Goal: Use online tool/utility

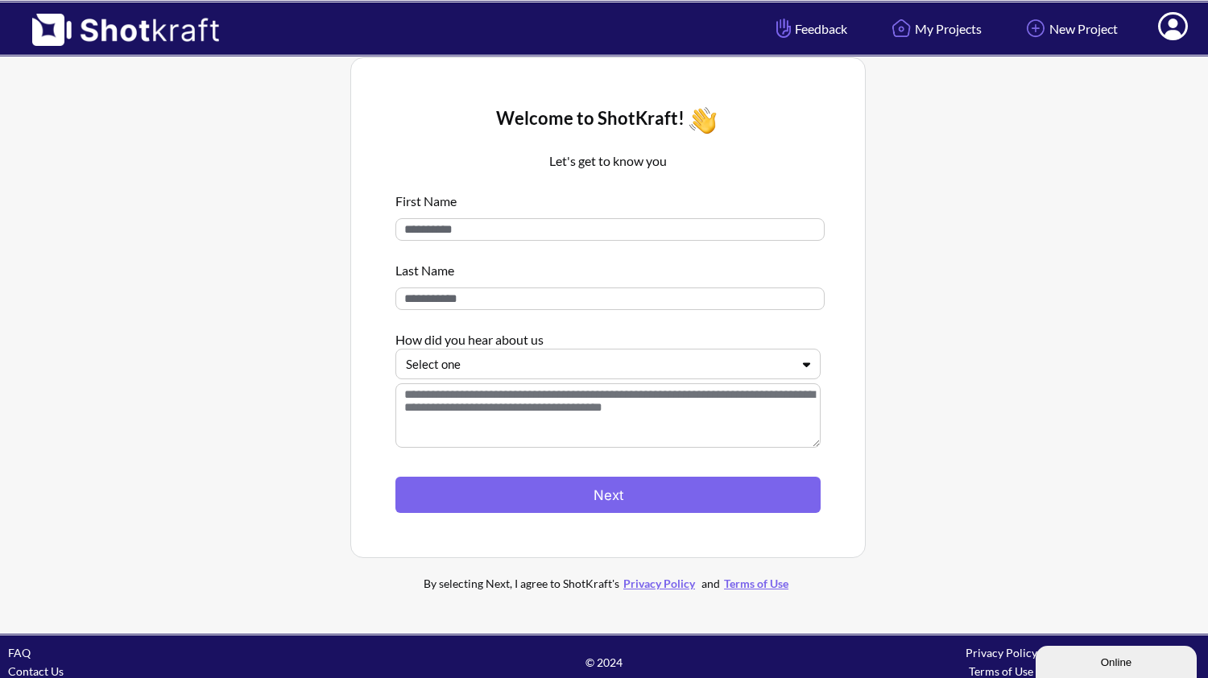
click at [516, 227] on input at bounding box center [609, 229] width 429 height 23
type input "****"
click at [468, 303] on input at bounding box center [609, 298] width 429 height 23
type input "*****"
click at [468, 370] on div at bounding box center [598, 364] width 385 height 19
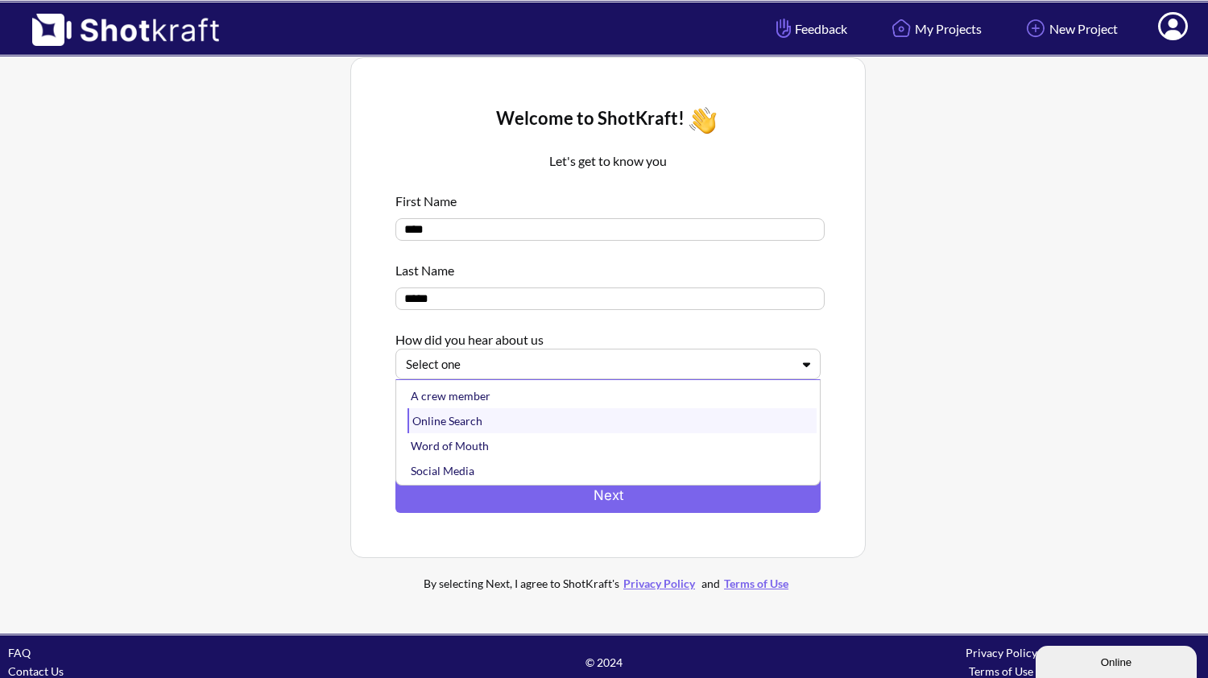
click at [448, 417] on div "Online Search" at bounding box center [611, 420] width 409 height 25
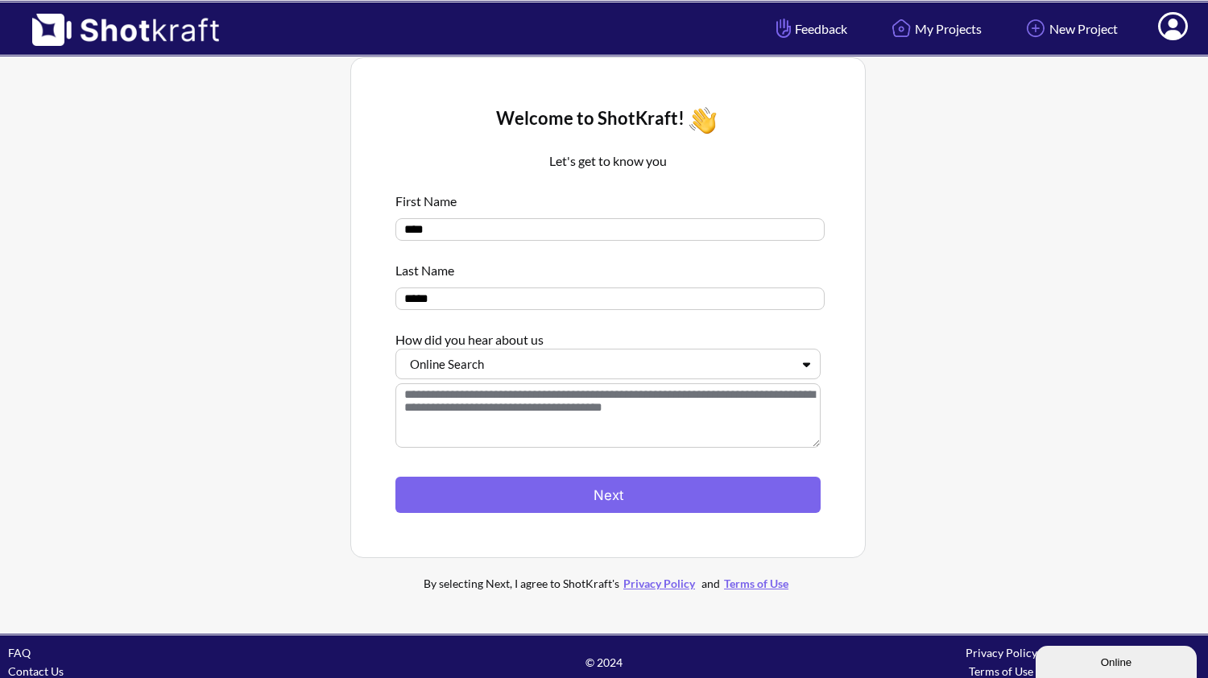
click at [443, 410] on textarea at bounding box center [607, 415] width 425 height 64
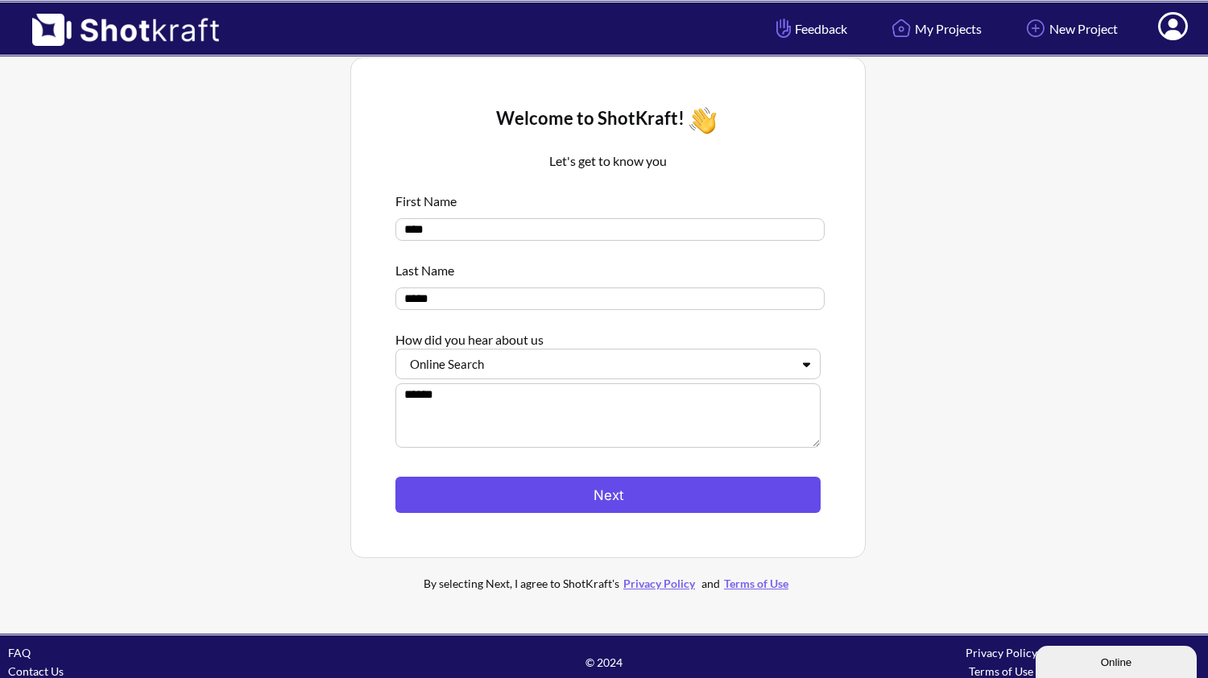
type textarea "******"
click at [564, 485] on button "Next" at bounding box center [607, 495] width 425 height 36
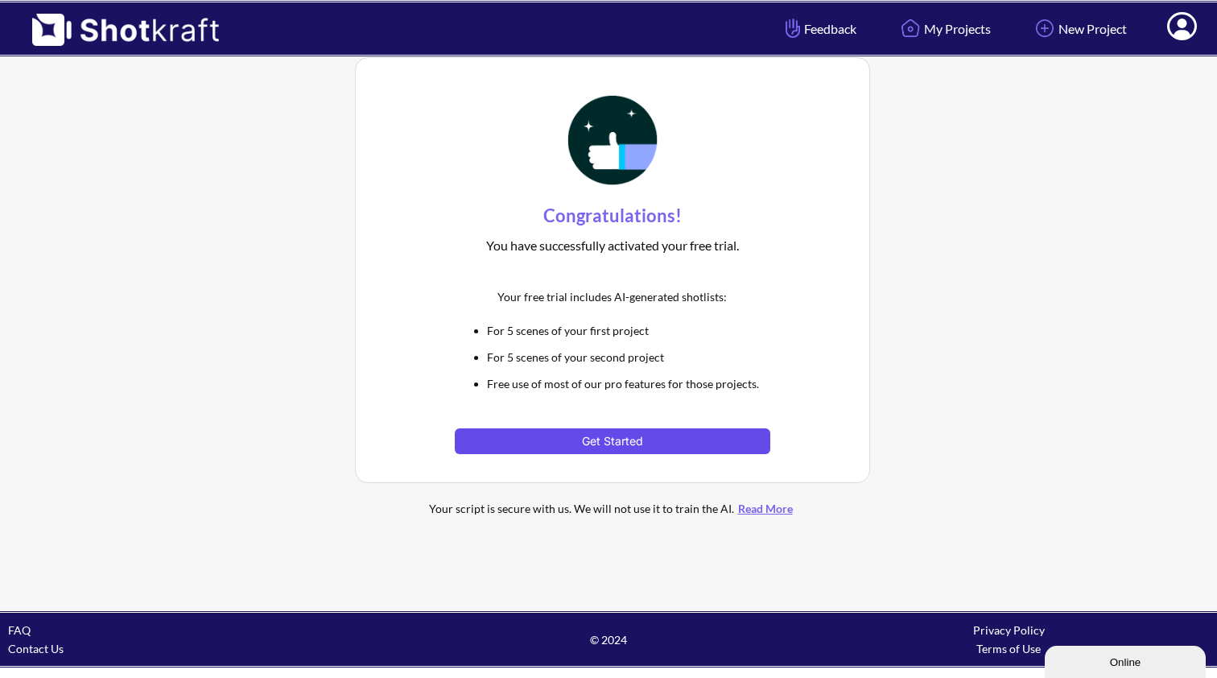
click at [575, 441] on button "Get Started" at bounding box center [612, 441] width 315 height 26
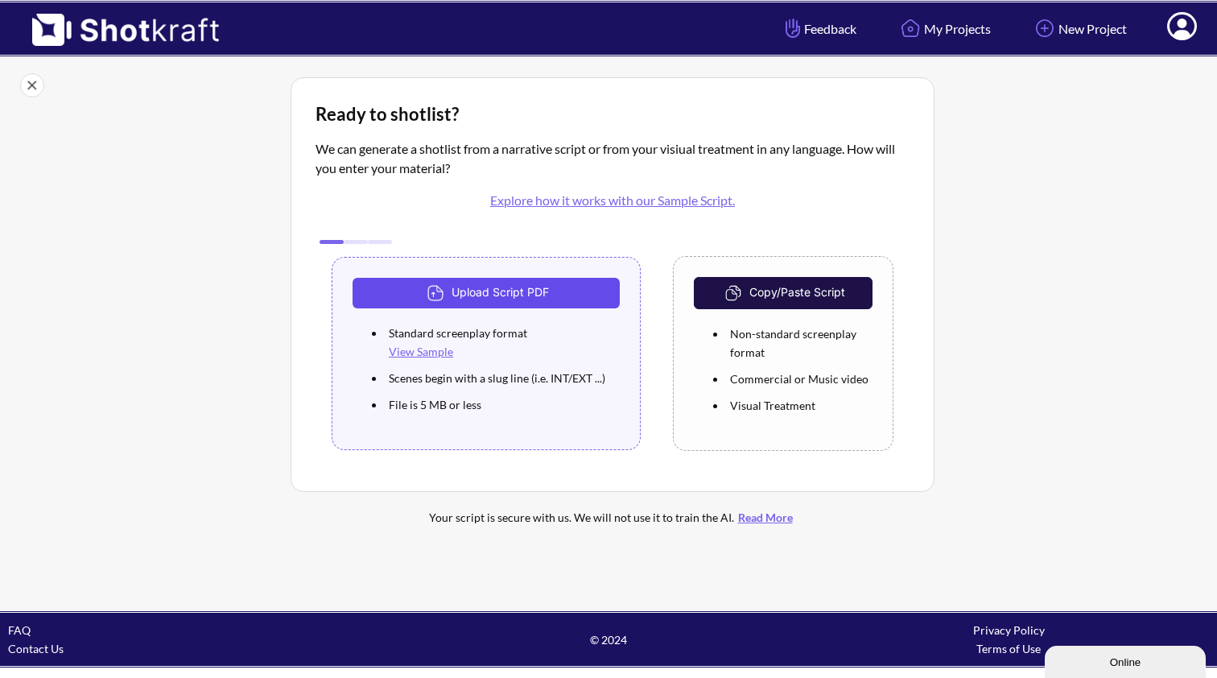
click at [533, 287] on button "Upload Script PDF" at bounding box center [486, 293] width 267 height 31
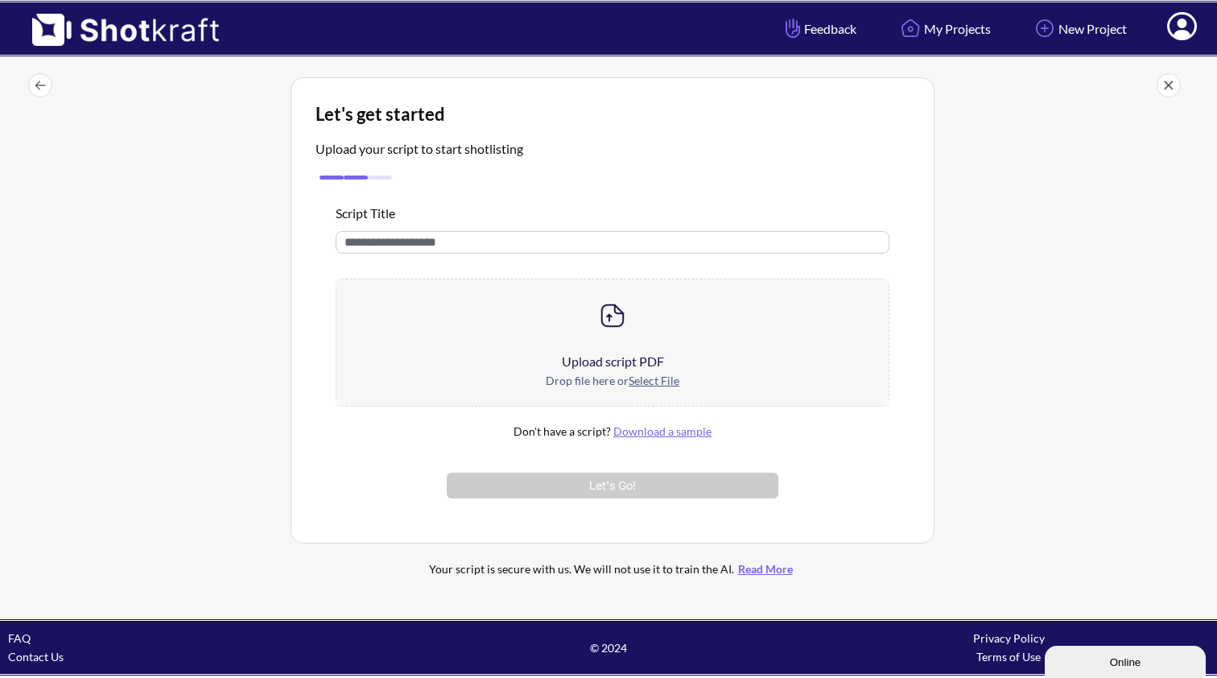
click at [647, 383] on u "Select File" at bounding box center [654, 381] width 51 height 14
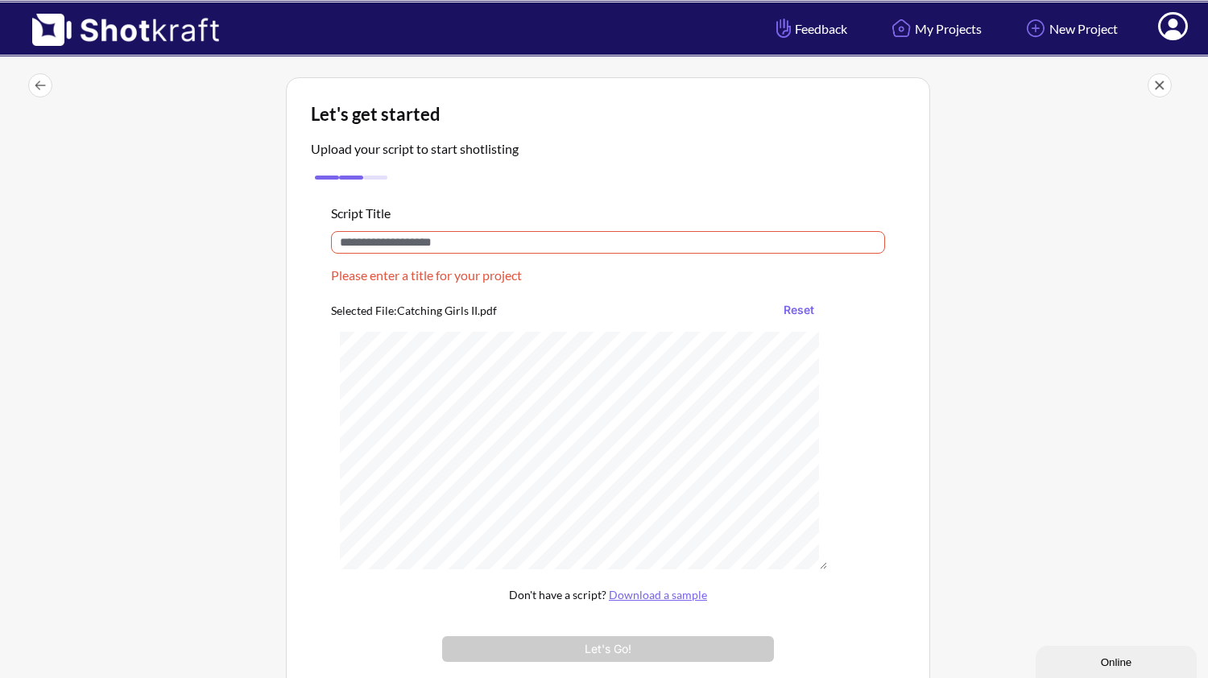
click at [374, 238] on input "text" at bounding box center [608, 242] width 554 height 23
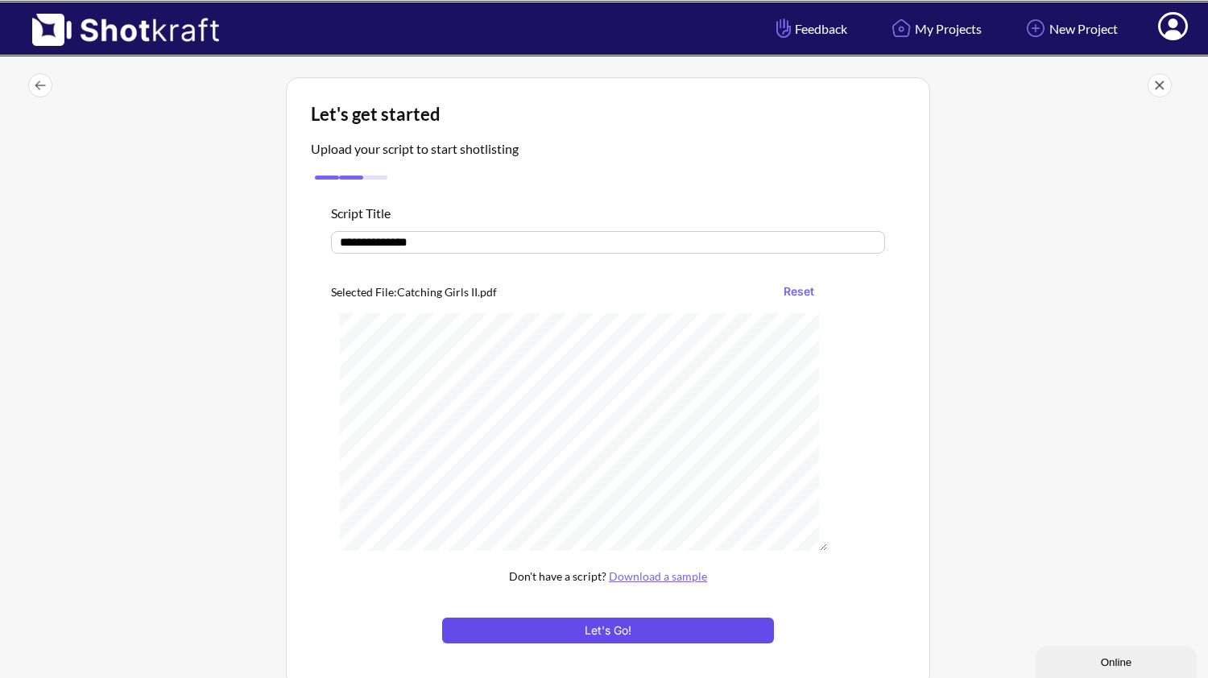
type input "**********"
click at [521, 628] on button "Let's Go!" at bounding box center [608, 631] width 332 height 26
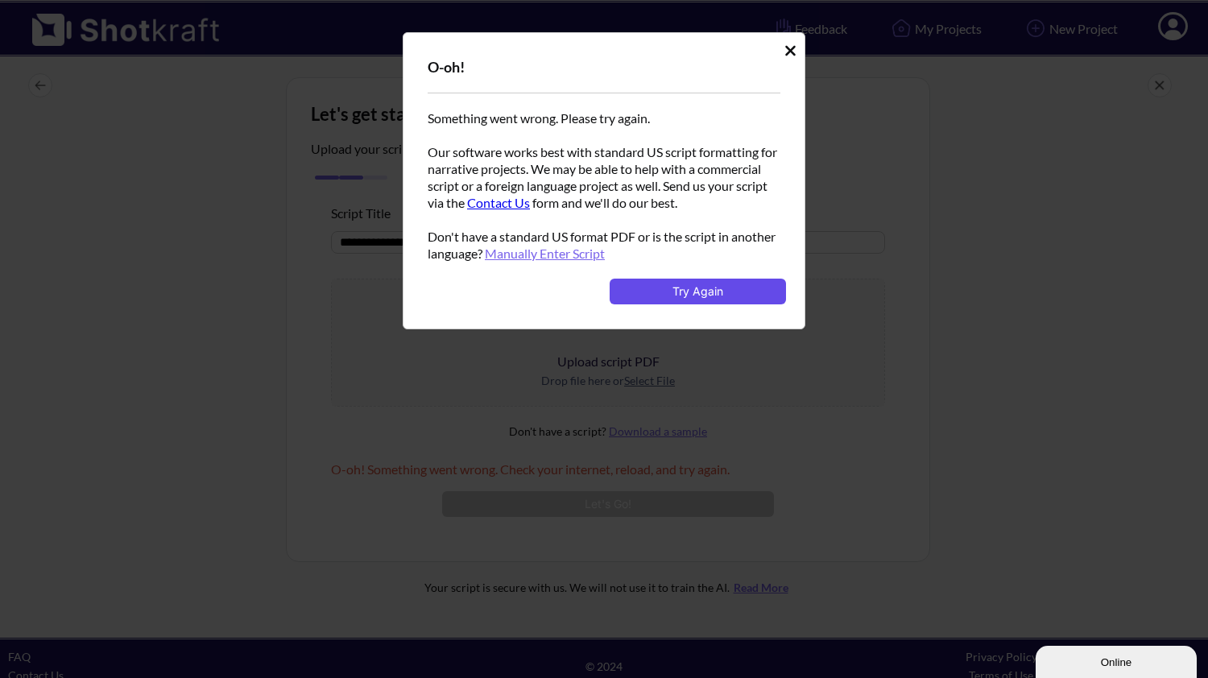
click at [670, 299] on button "Try Again" at bounding box center [697, 292] width 176 height 26
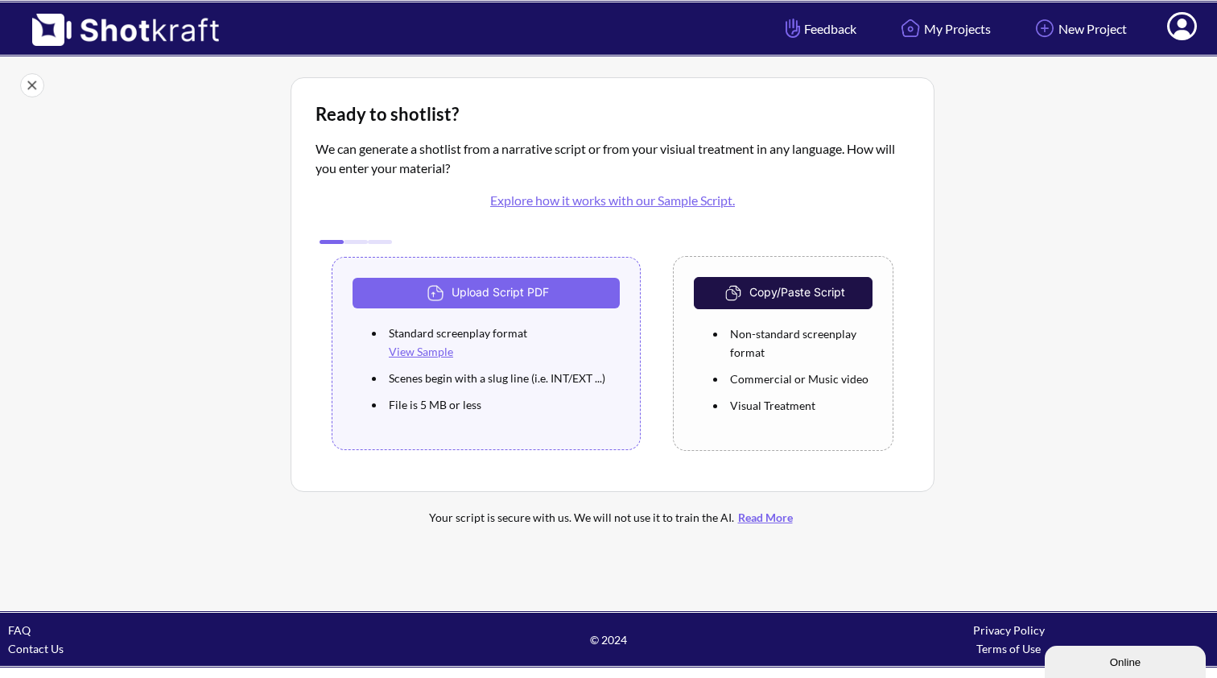
click at [436, 352] on link "View Sample" at bounding box center [421, 352] width 64 height 14
click at [476, 291] on button "Upload Script PDF" at bounding box center [486, 293] width 267 height 31
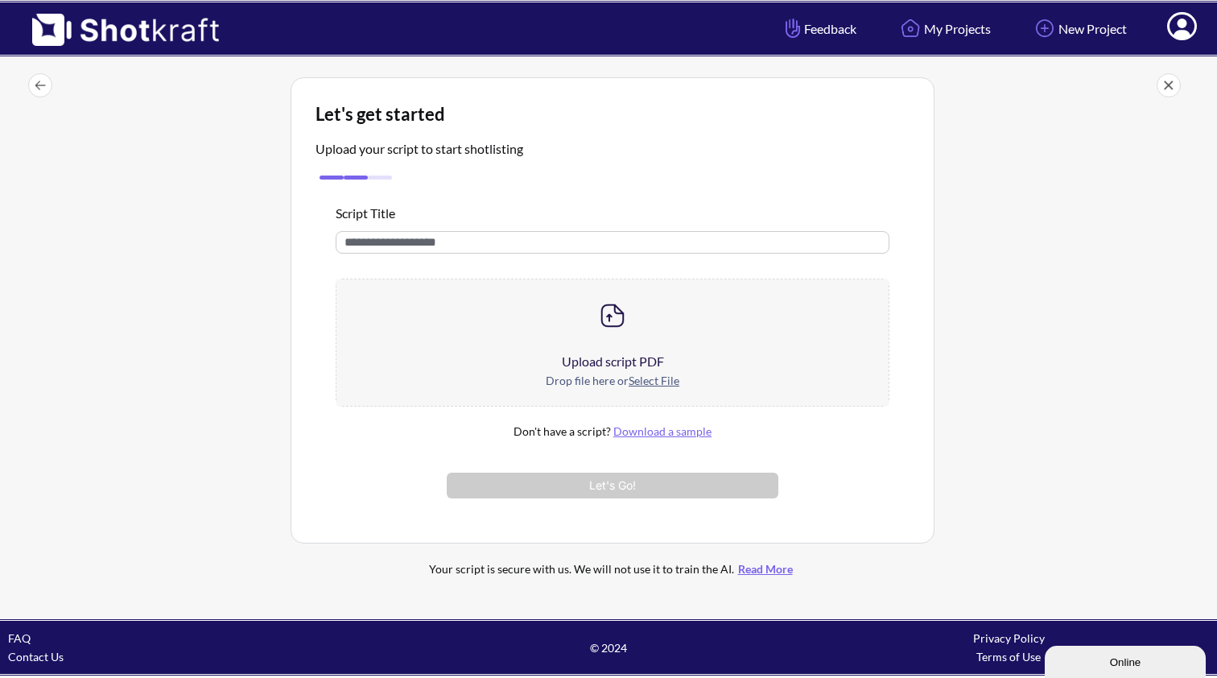
click at [462, 247] on input "text" at bounding box center [613, 242] width 554 height 23
type input "**********"
click at [643, 381] on u "Select File" at bounding box center [654, 381] width 51 height 14
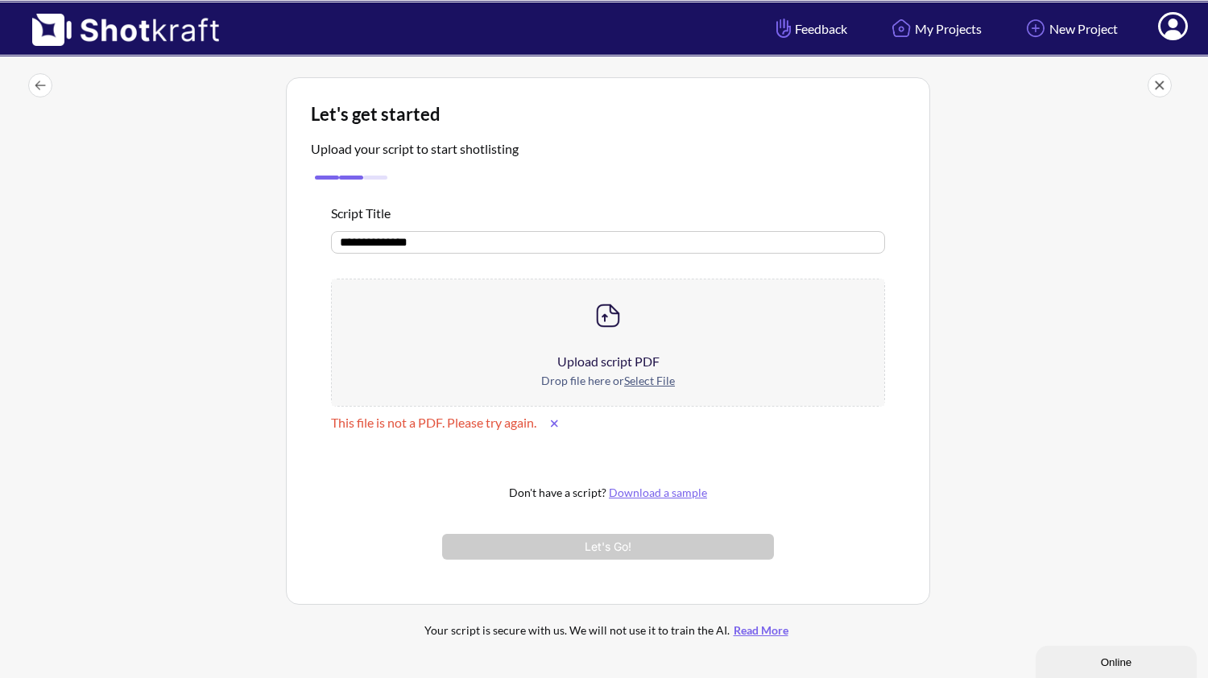
click at [643, 383] on u "Select File" at bounding box center [649, 381] width 51 height 14
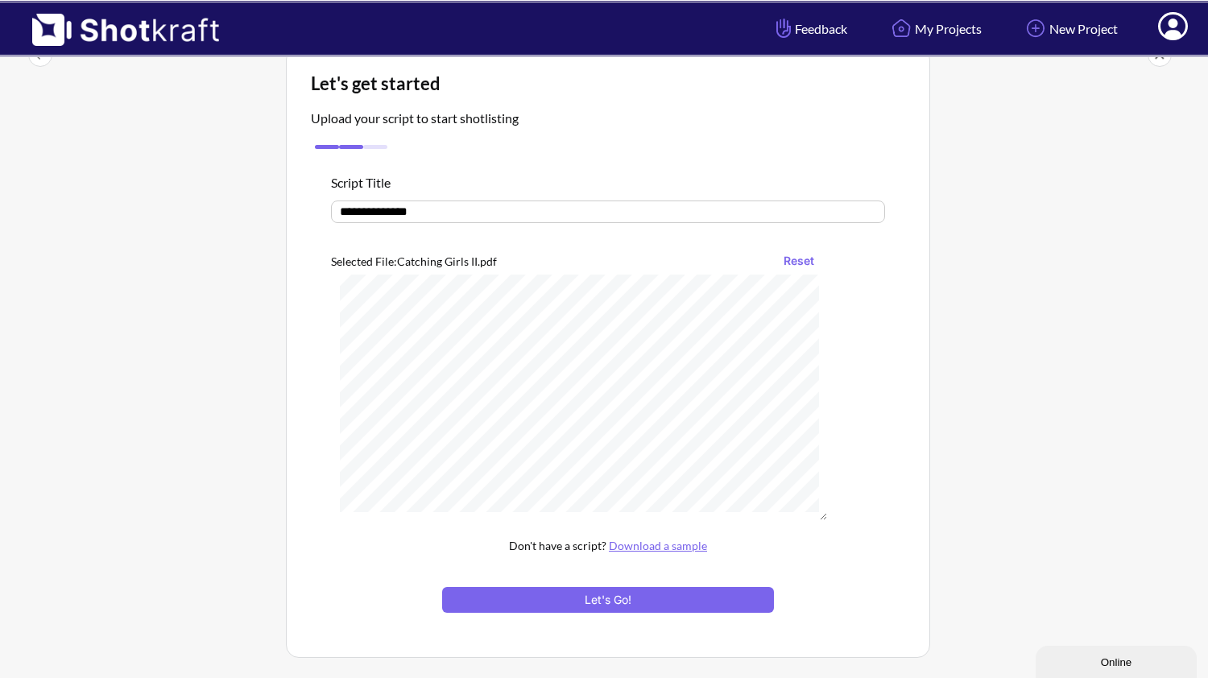
scroll to position [448, 0]
click at [799, 258] on button "Reset" at bounding box center [798, 261] width 47 height 26
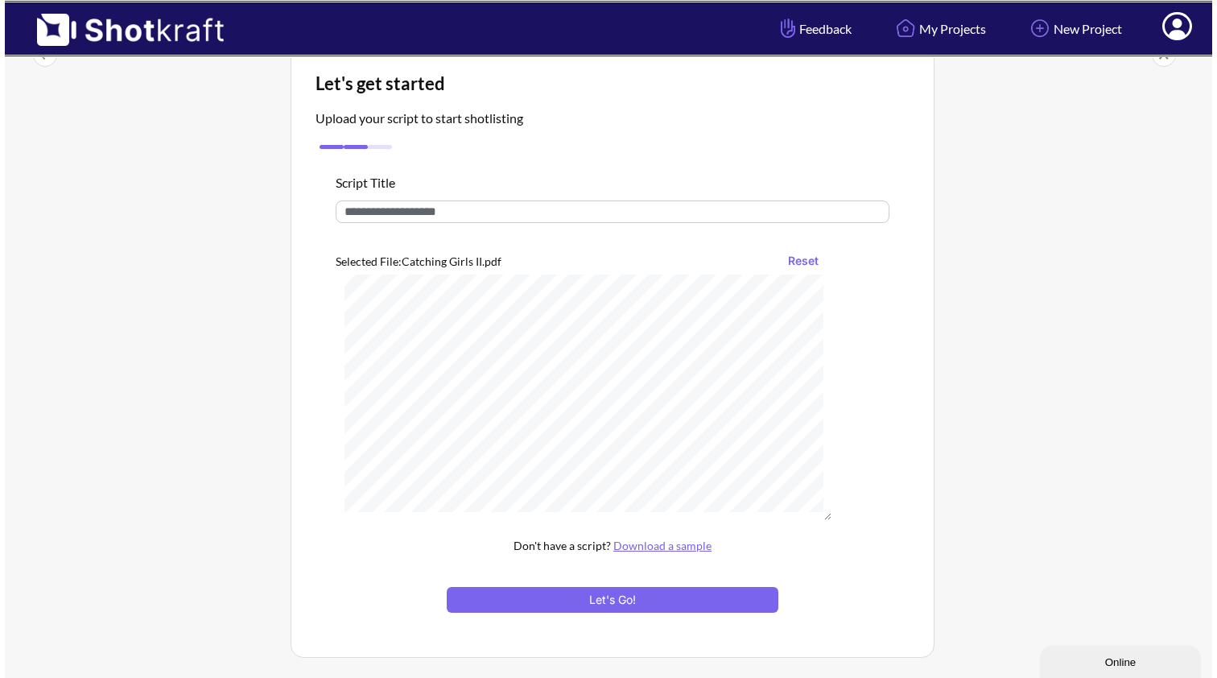
scroll to position [0, 0]
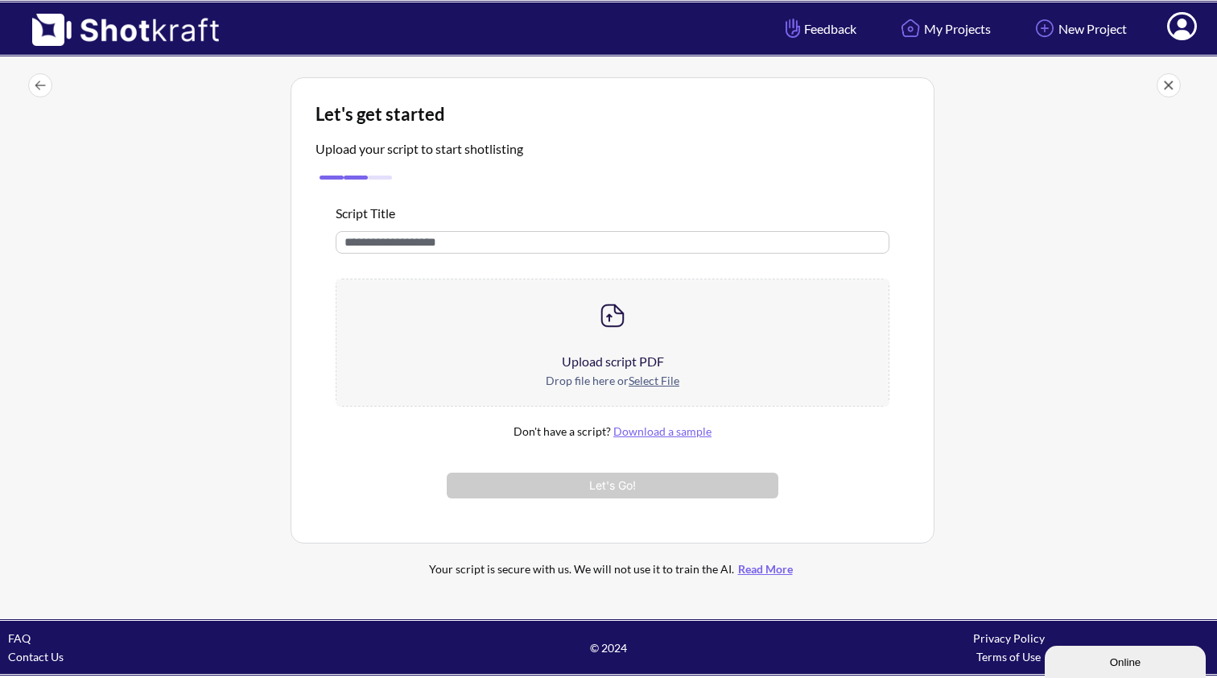
click at [646, 380] on u "Select File" at bounding box center [654, 381] width 51 height 14
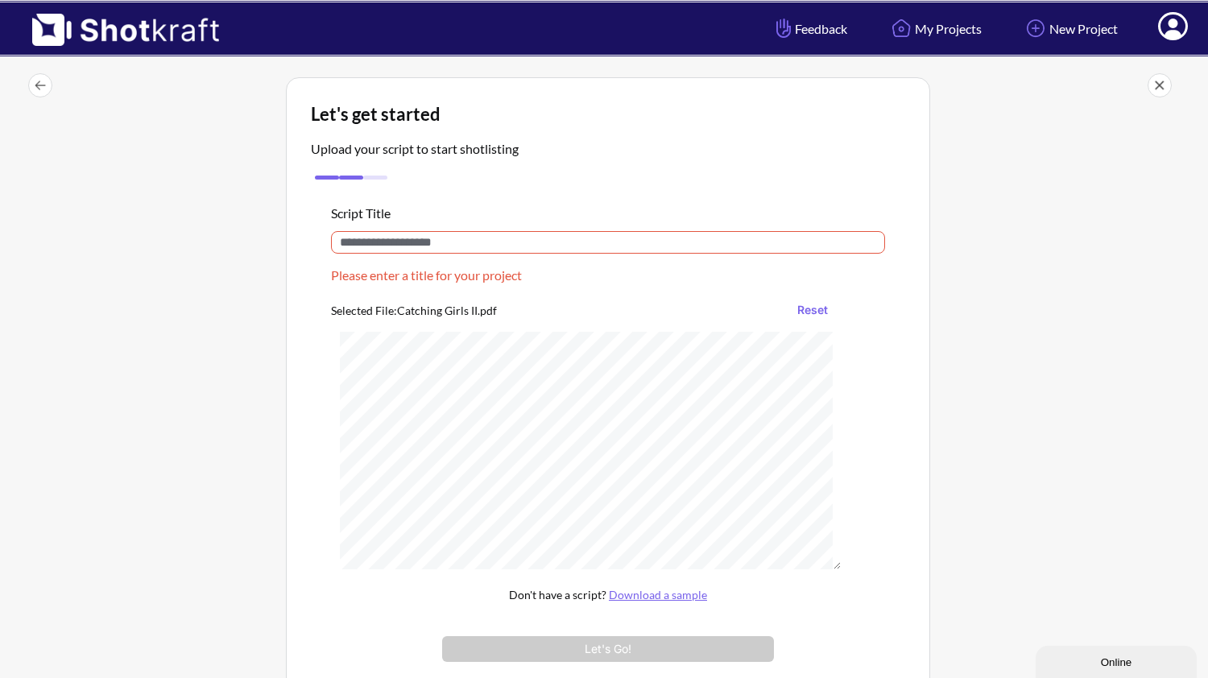
click at [382, 239] on input "text" at bounding box center [608, 242] width 554 height 23
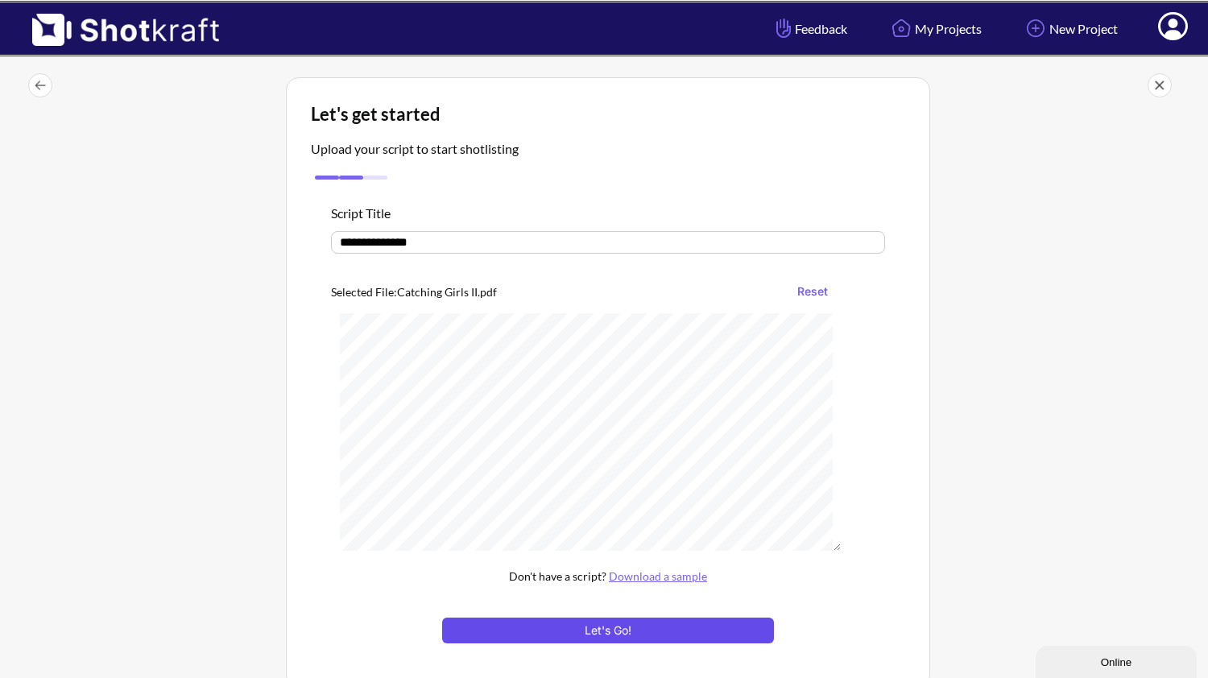
type input "**********"
click at [621, 626] on button "Let's Go!" at bounding box center [608, 631] width 332 height 26
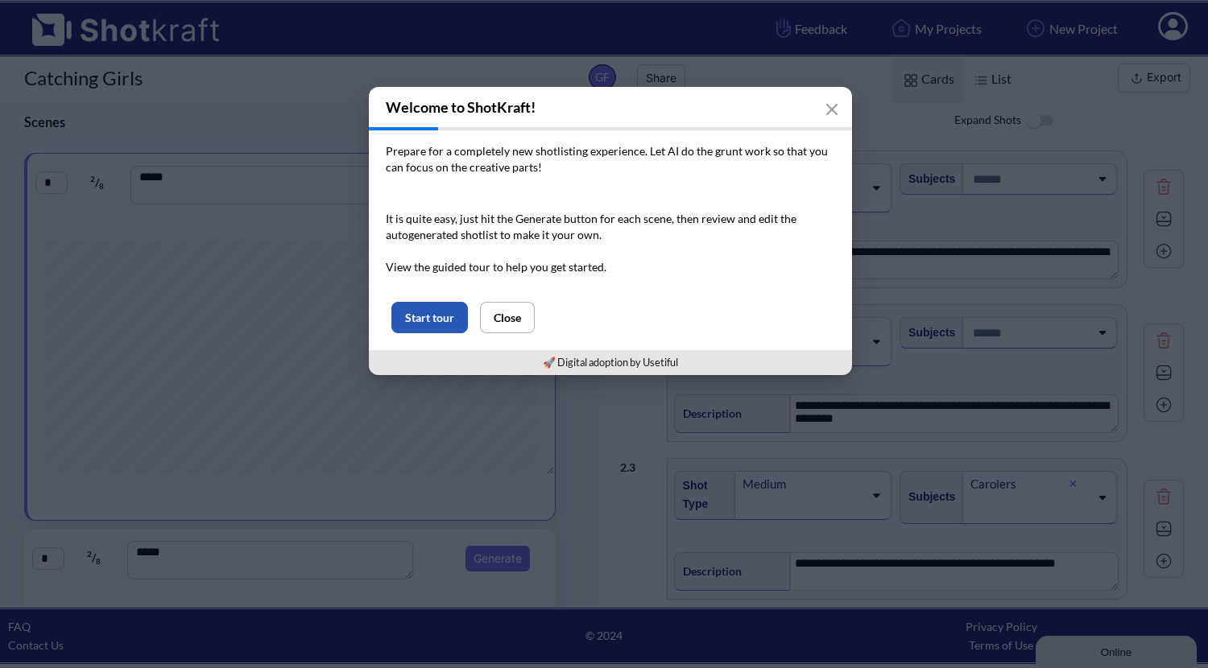
click at [437, 320] on button "Start tour" at bounding box center [429, 317] width 76 height 31
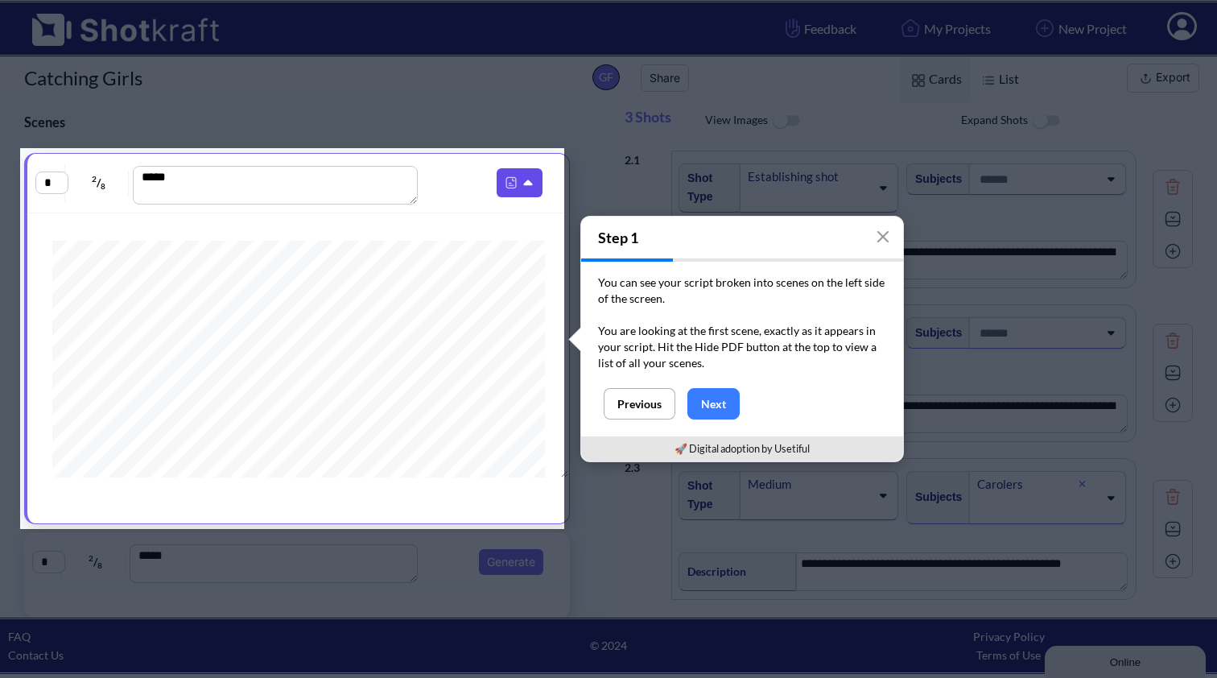
click at [522, 183] on icon at bounding box center [530, 183] width 17 height 14
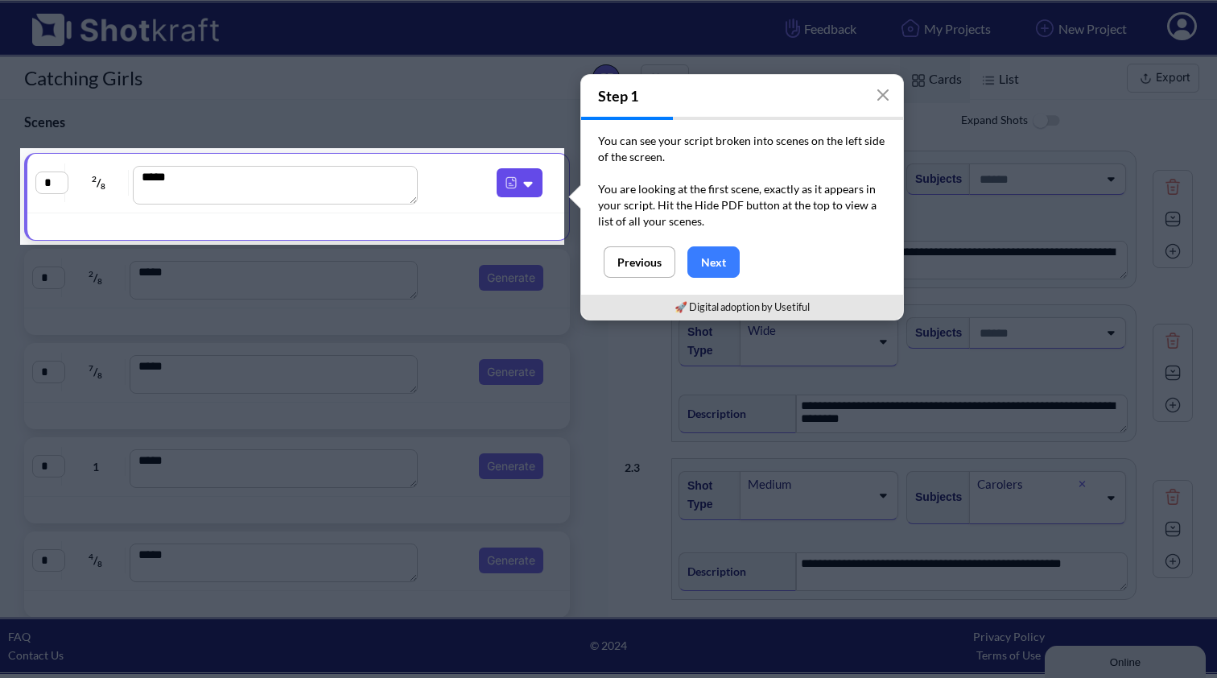
click at [524, 183] on icon at bounding box center [528, 185] width 9 height 6
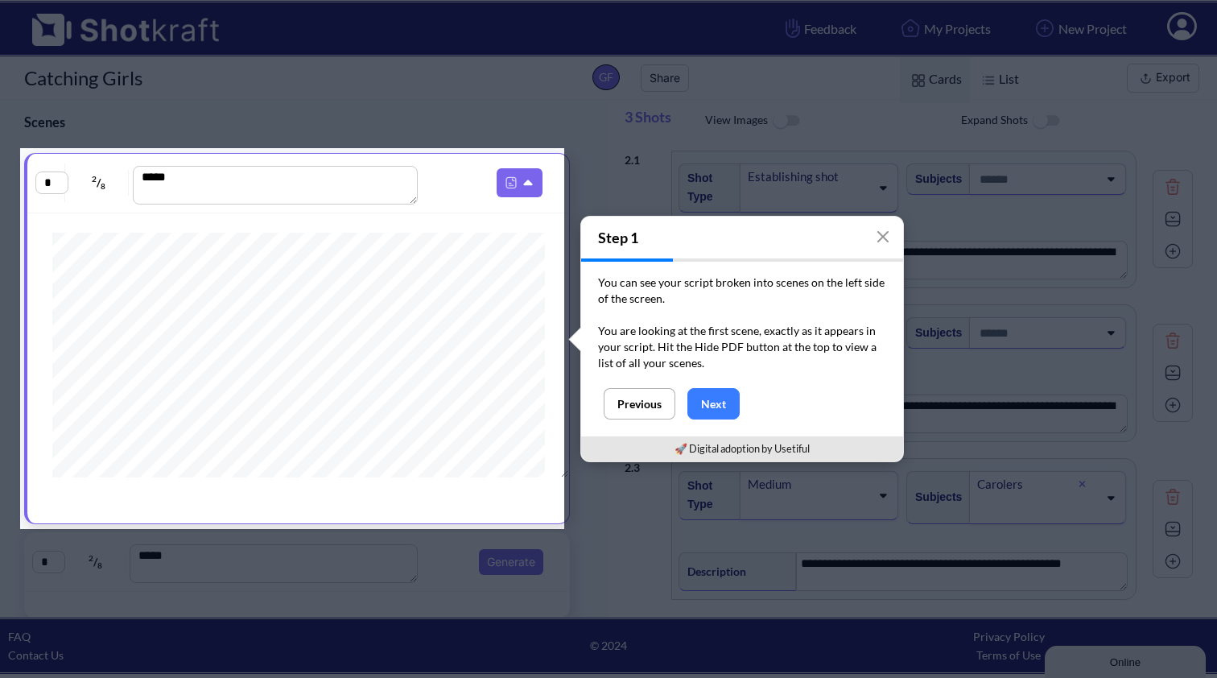
scroll to position [408, 0]
click at [501, 185] on img at bounding box center [511, 182] width 21 height 21
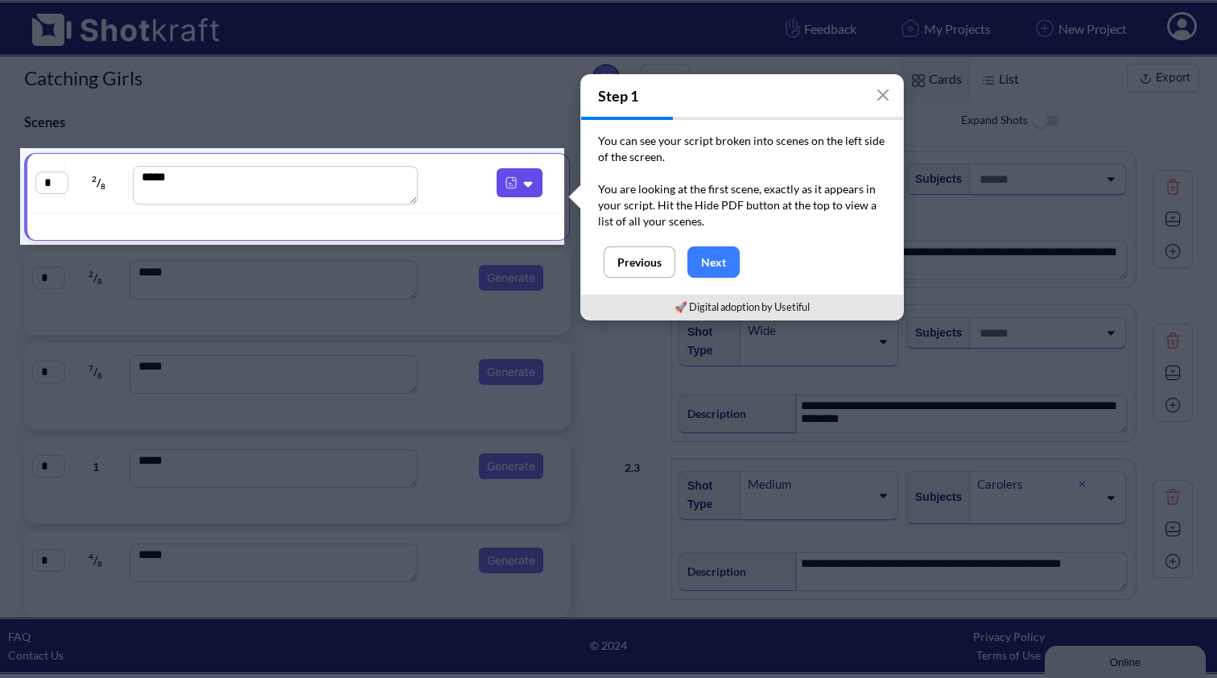
click at [501, 185] on img at bounding box center [511, 182] width 21 height 21
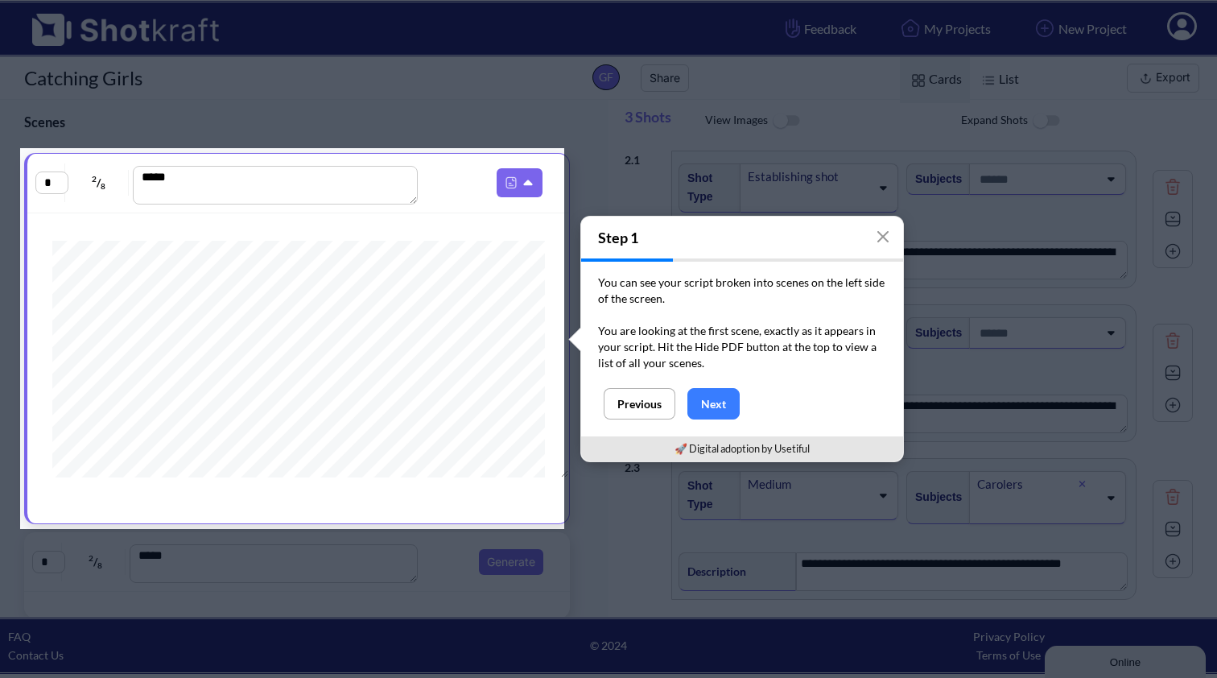
scroll to position [0, 0]
click at [247, 194] on textarea "***" at bounding box center [276, 185] width 286 height 39
click at [52, 184] on input "*" at bounding box center [51, 182] width 33 height 23
click at [501, 184] on img at bounding box center [511, 182] width 21 height 21
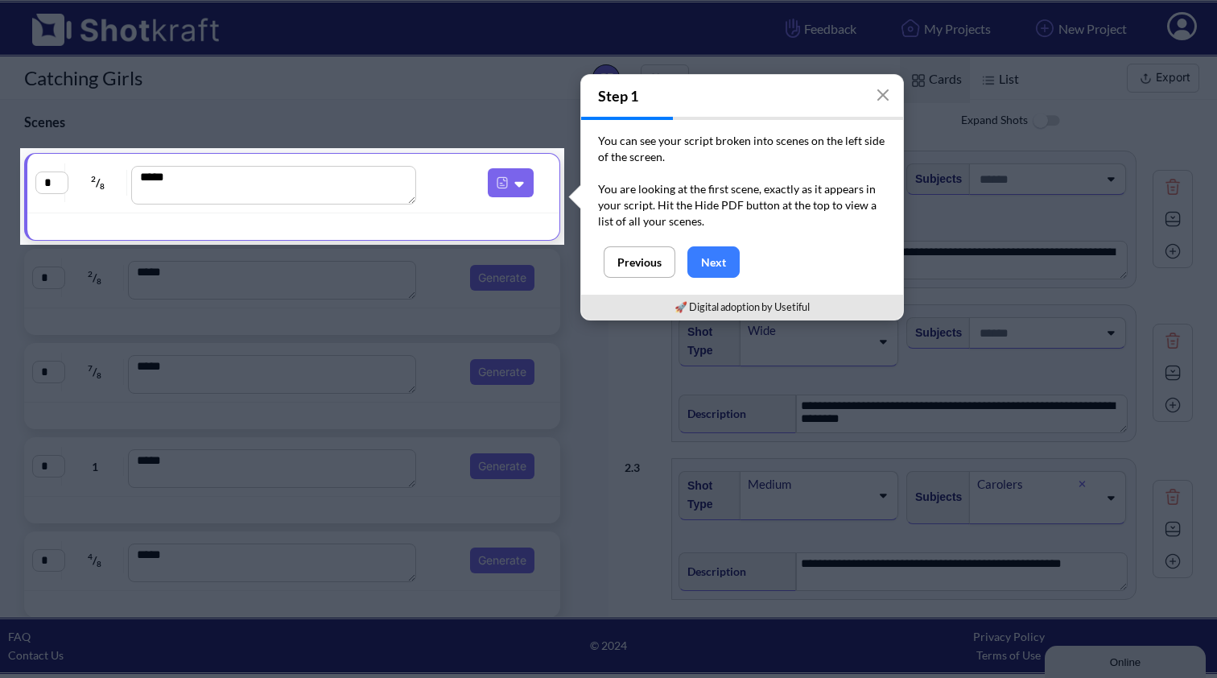
click at [221, 351] on div at bounding box center [292, 461] width 544 height 433
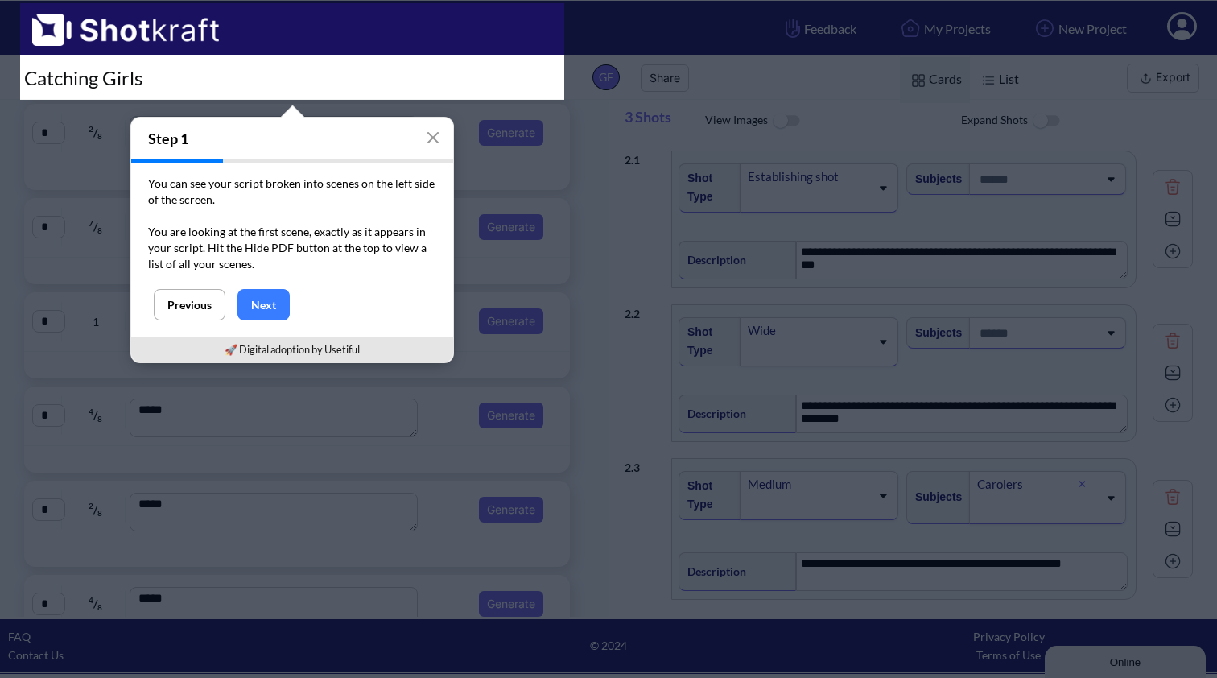
scroll to position [147, 0]
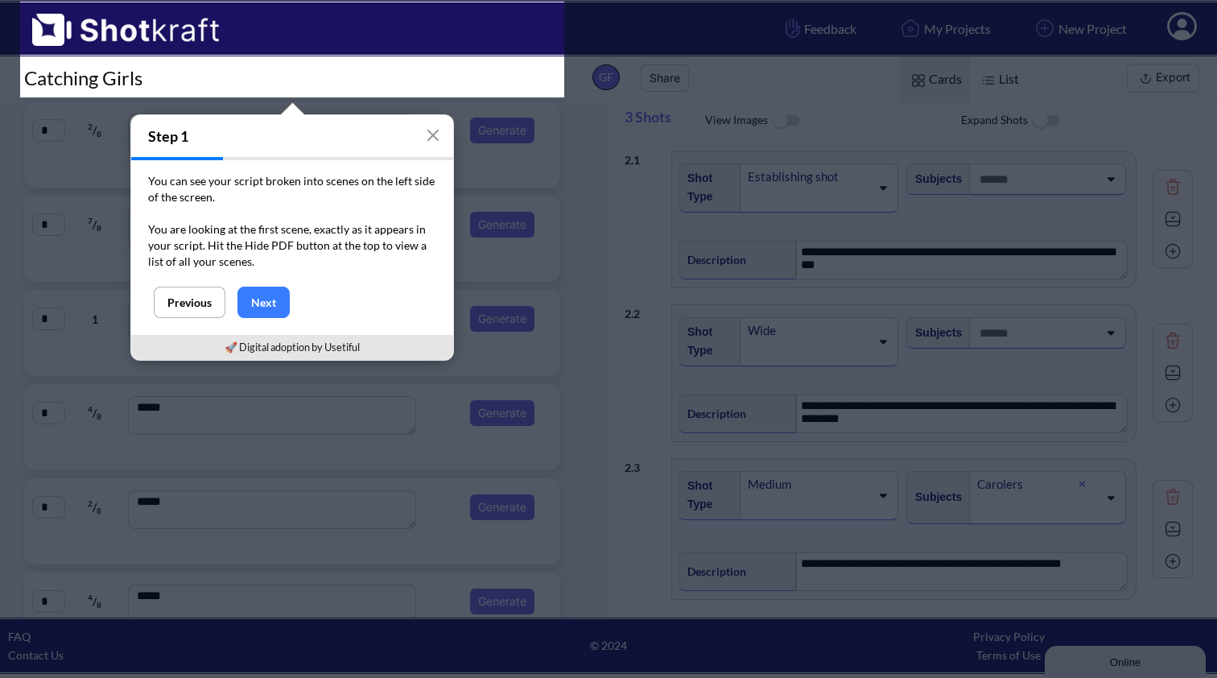
click at [243, 82] on h1 "Catching Girls" at bounding box center [288, 78] width 576 height 26
click at [432, 134] on icon "button" at bounding box center [433, 135] width 10 height 10
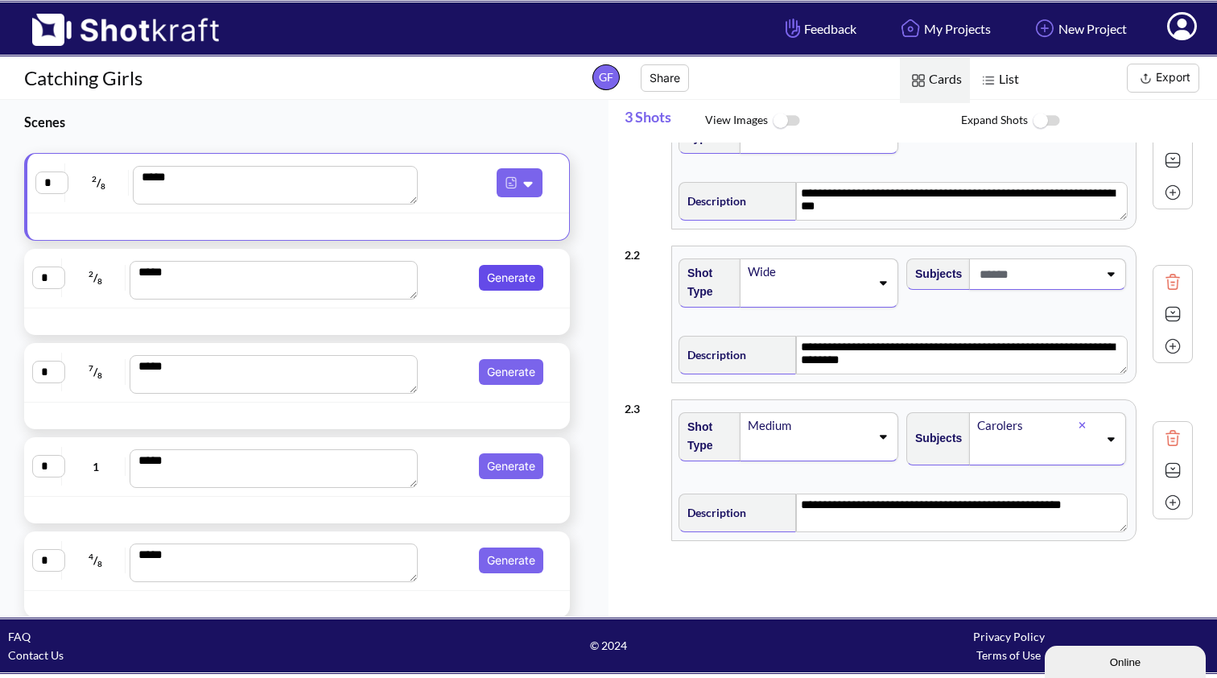
click at [506, 275] on button "Generate" at bounding box center [511, 278] width 64 height 26
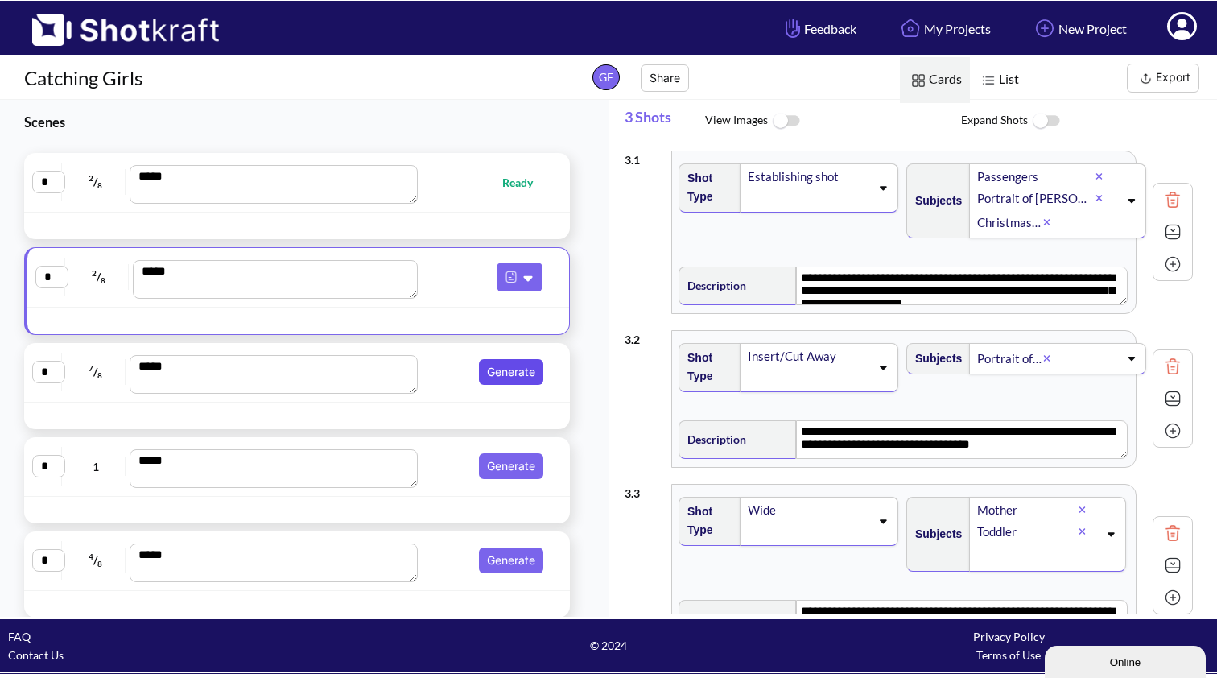
click at [499, 372] on button "Generate" at bounding box center [511, 372] width 64 height 26
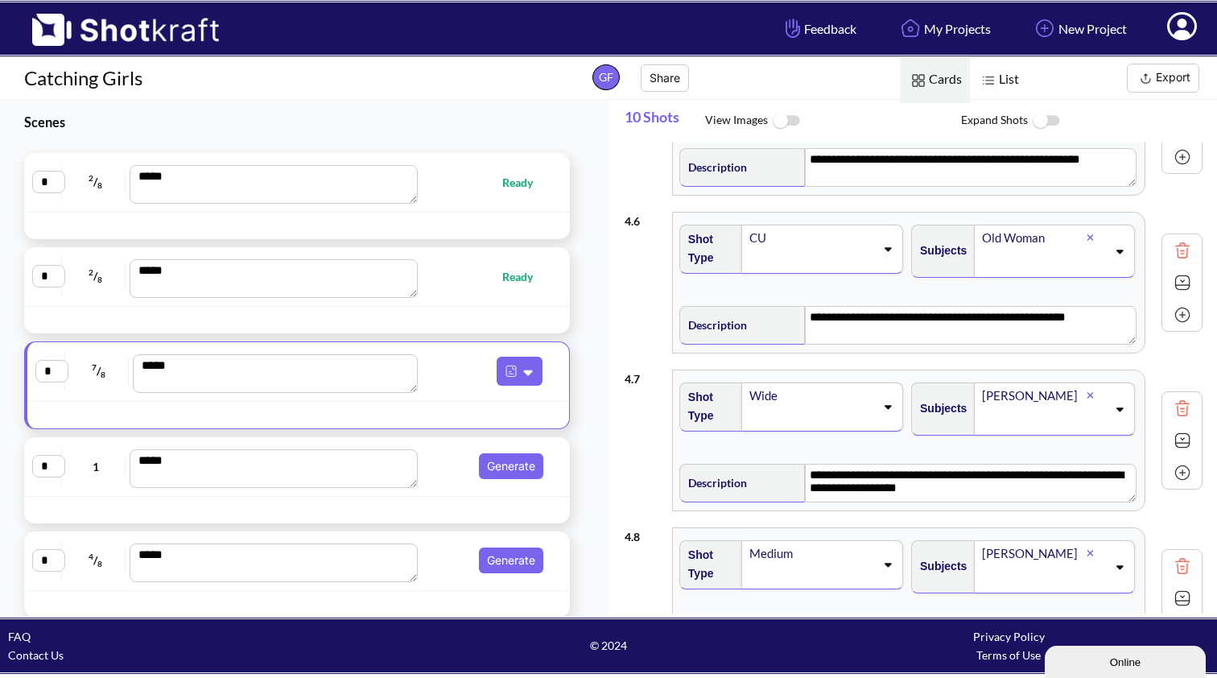
scroll to position [794, 0]
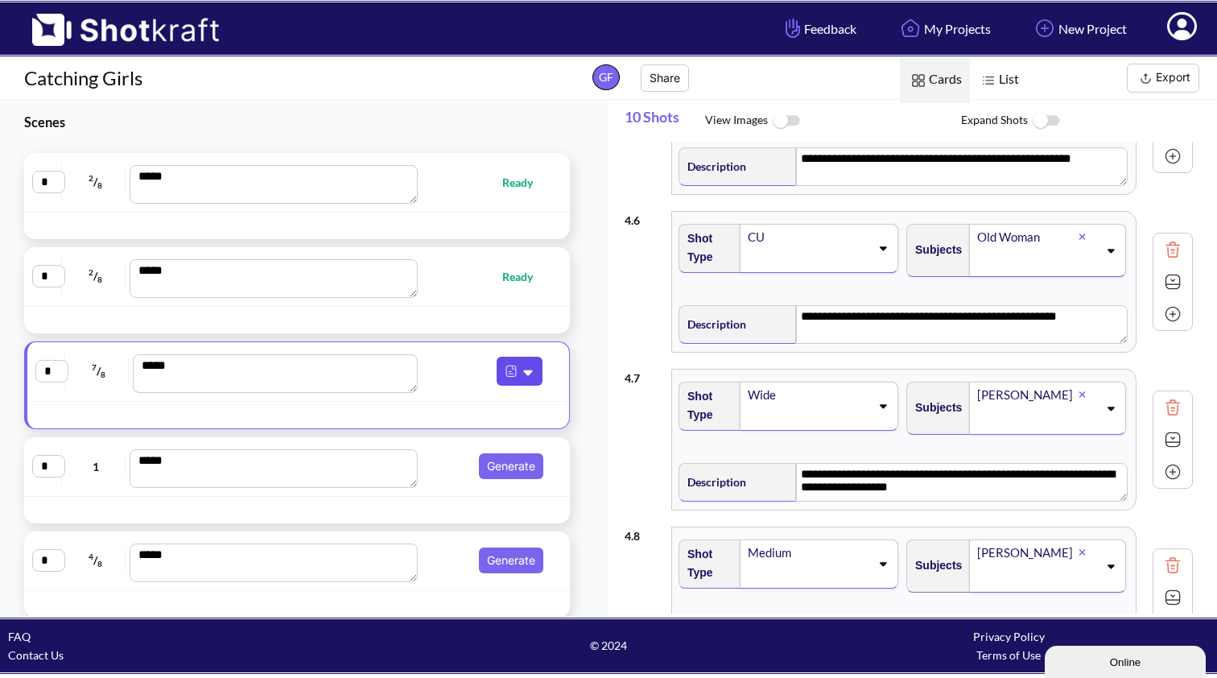
click at [506, 372] on img at bounding box center [511, 371] width 21 height 21
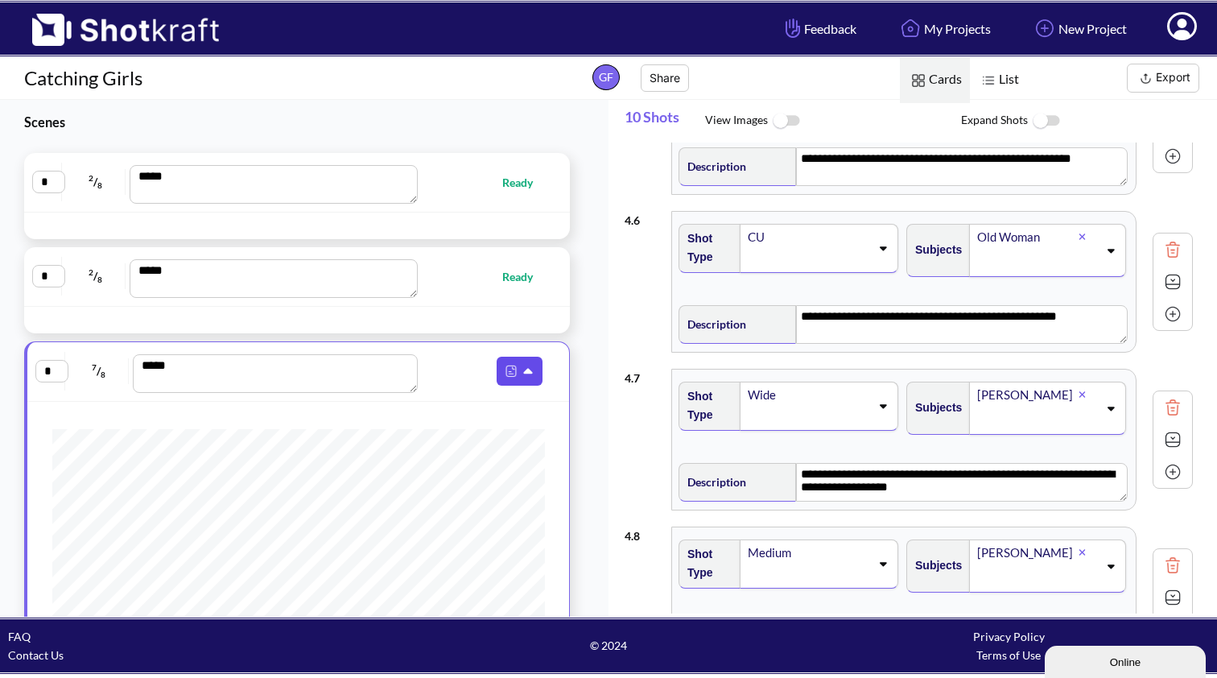
click at [506, 372] on img at bounding box center [511, 371] width 21 height 21
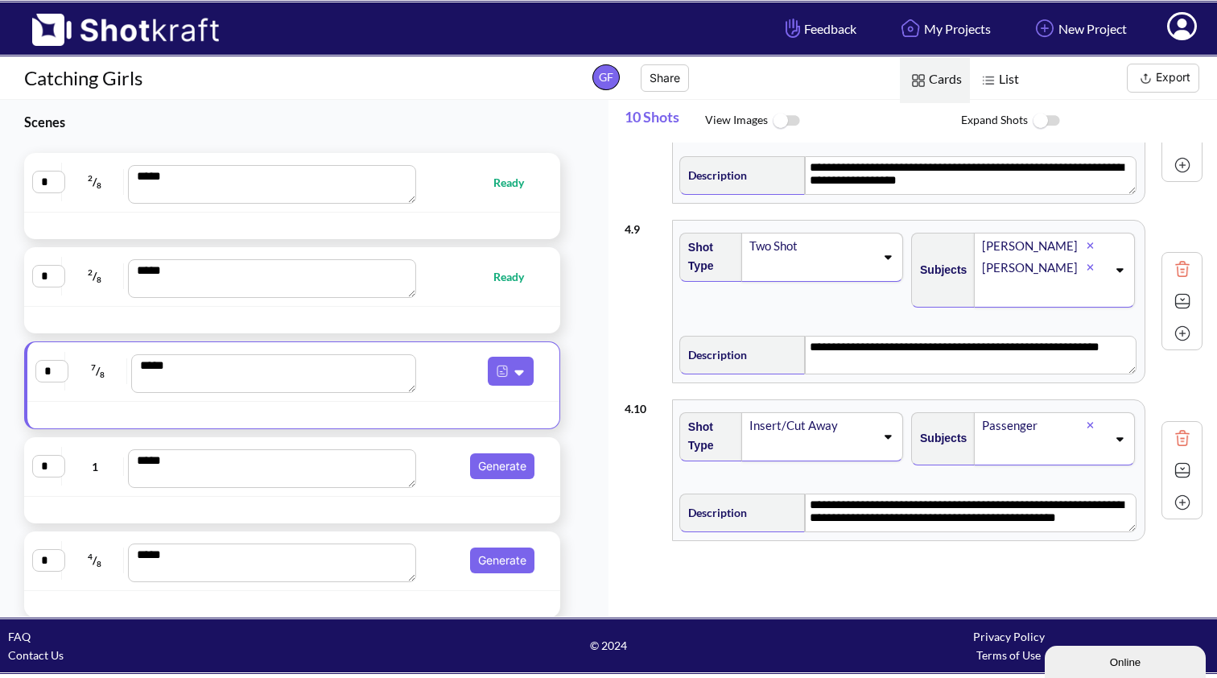
scroll to position [1258, 0]
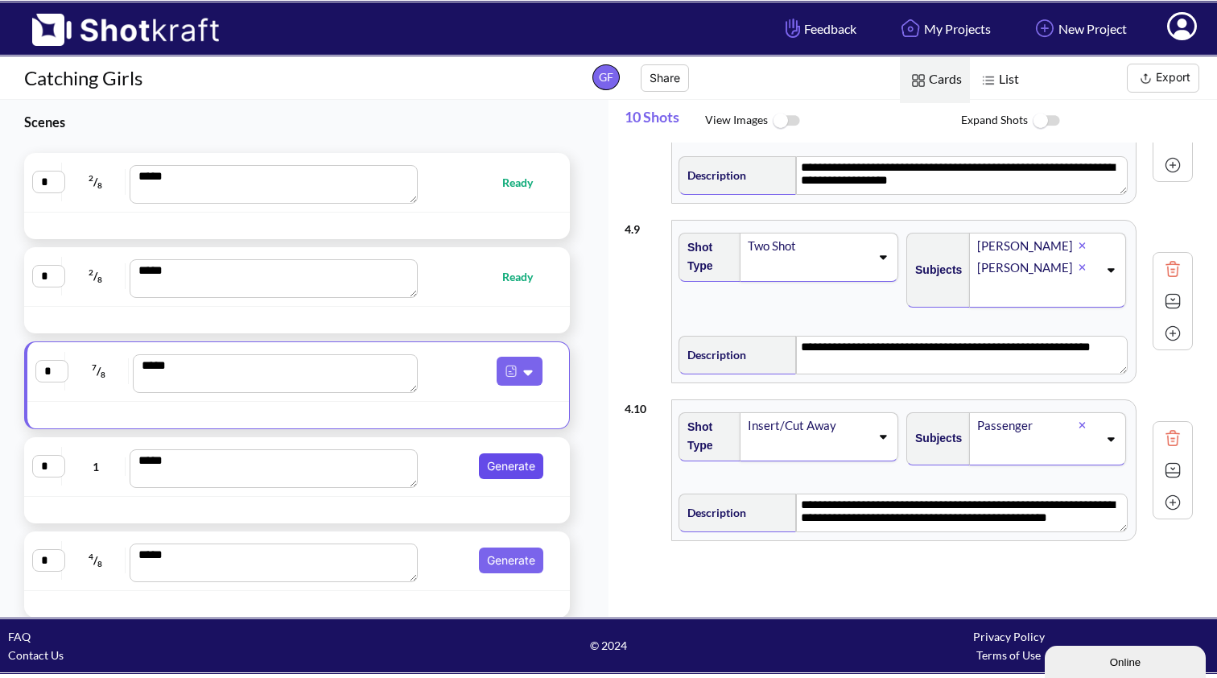
click at [500, 465] on button "Generate" at bounding box center [511, 466] width 64 height 26
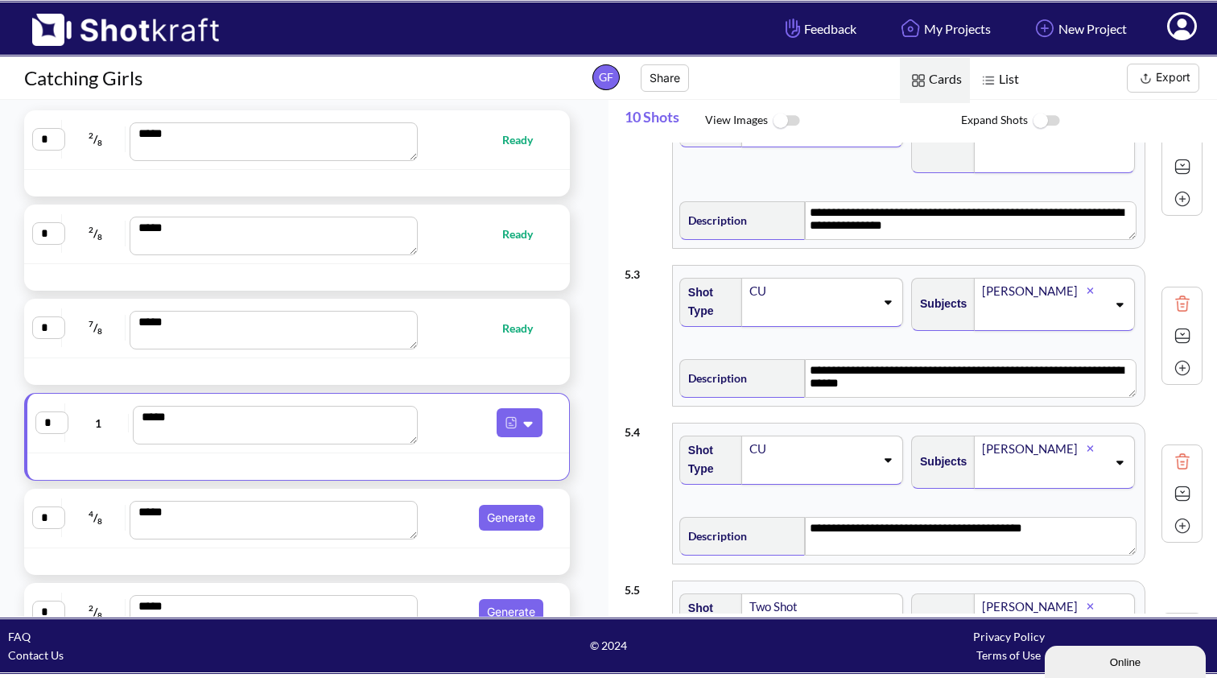
scroll to position [253, 0]
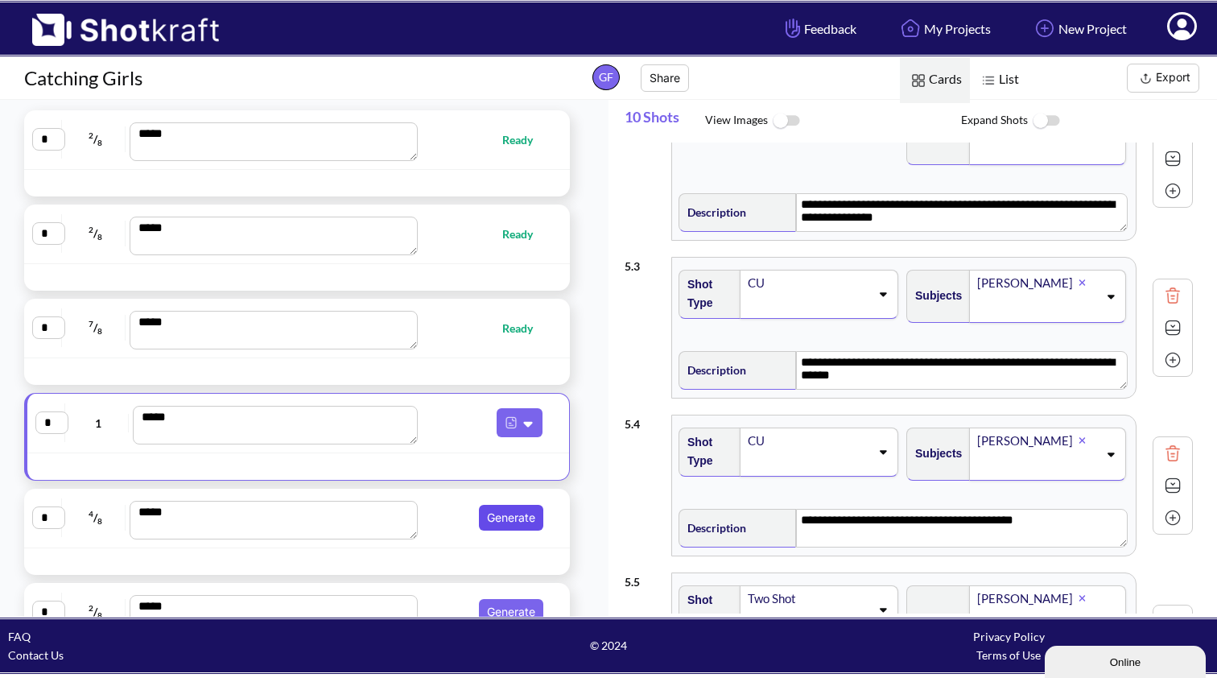
click at [517, 519] on button "Generate" at bounding box center [511, 518] width 64 height 26
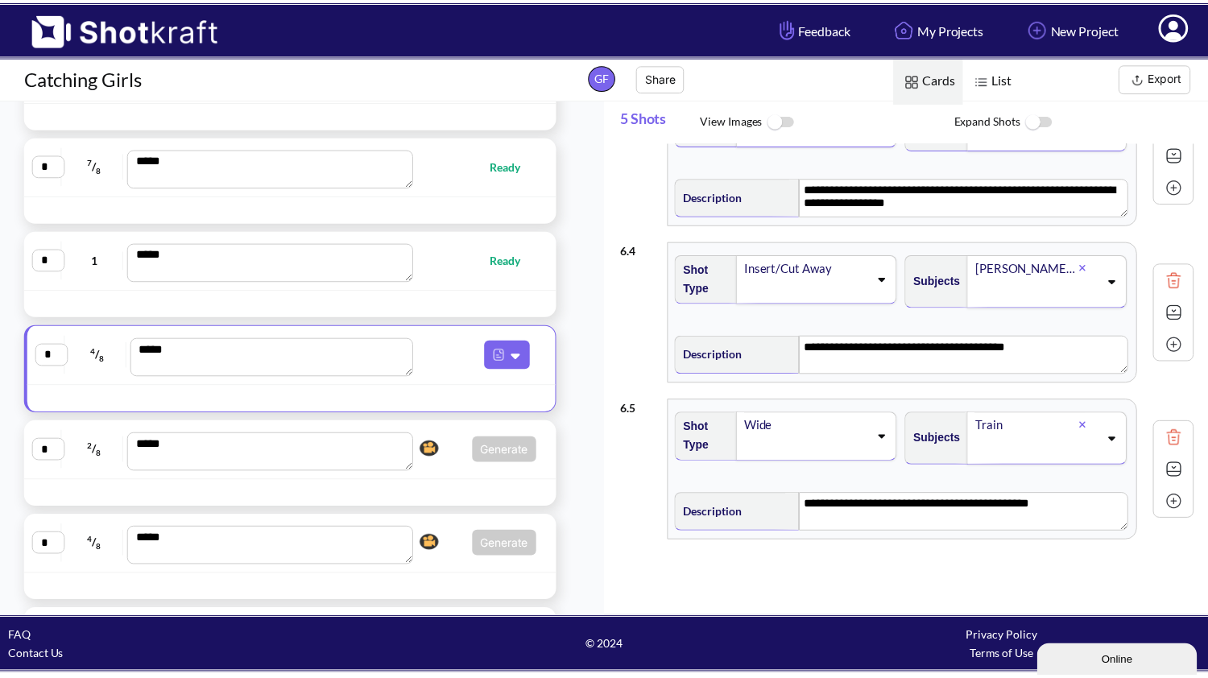
scroll to position [0, 0]
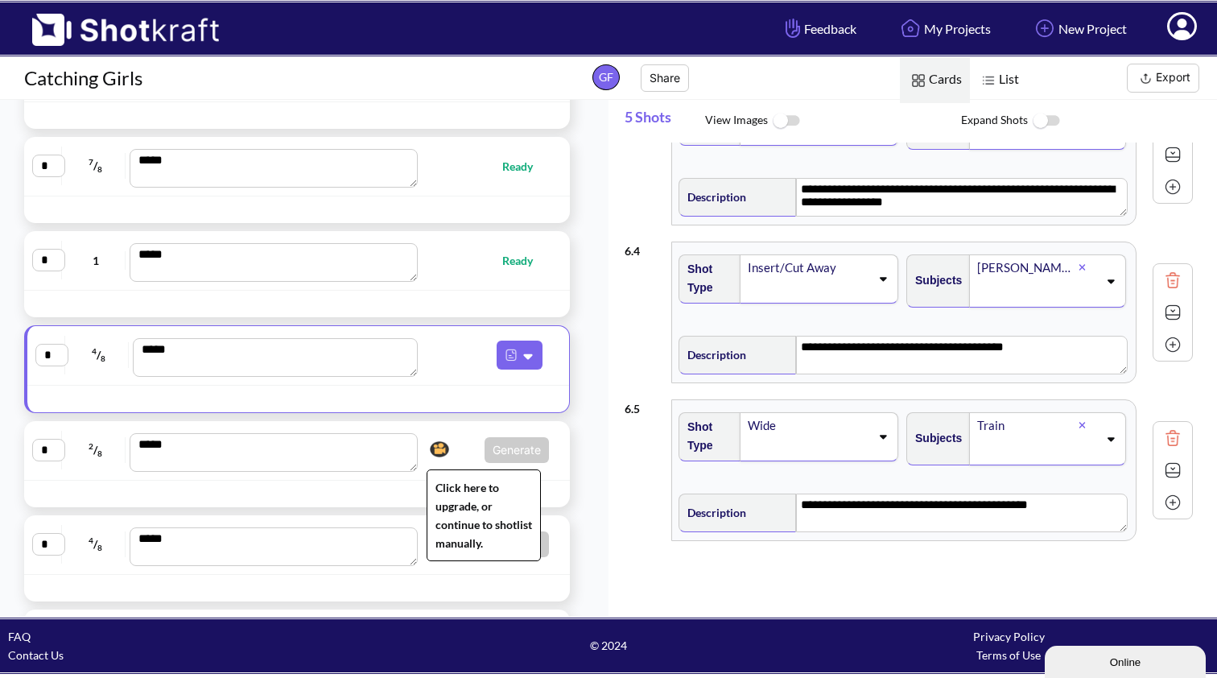
click at [435, 452] on img at bounding box center [439, 449] width 27 height 24
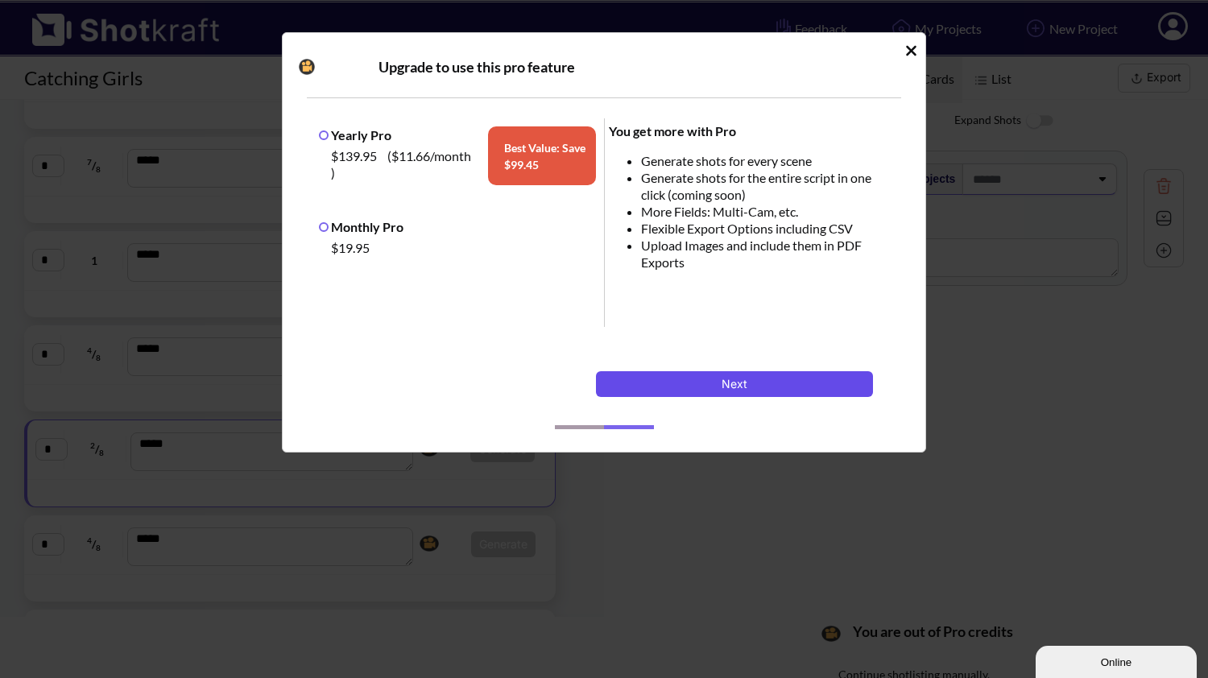
click at [721, 385] on button "Next" at bounding box center [734, 384] width 277 height 26
click at [724, 379] on button "Next" at bounding box center [734, 384] width 277 height 26
